Goal: Navigation & Orientation: Find specific page/section

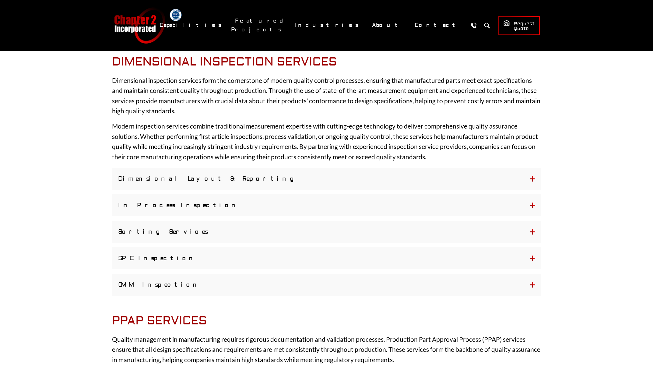
scroll to position [140, 0]
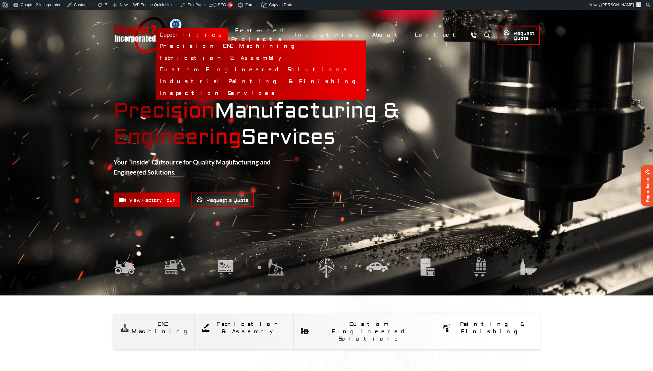
click at [276, 94] on link "Inspection Services" at bounding box center [261, 94] width 211 height 12
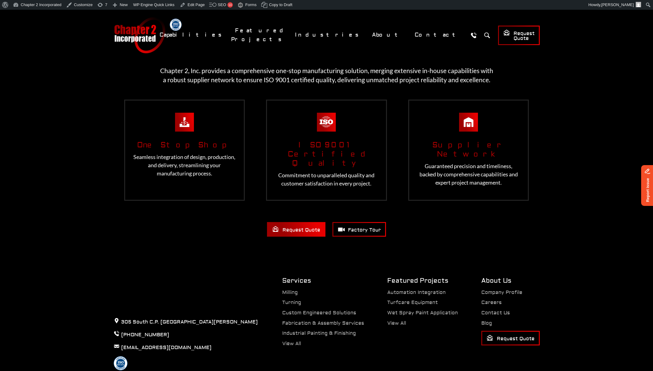
scroll to position [1308, 0]
